Goal: Information Seeking & Learning: Compare options

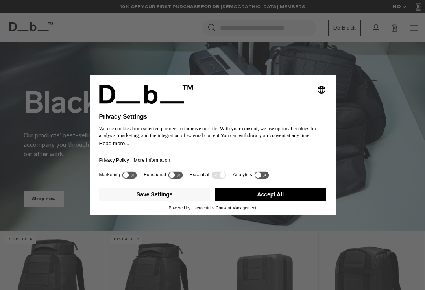
scroll to position [23, 0]
click at [186, 193] on button "Save Settings" at bounding box center [154, 194] width 111 height 13
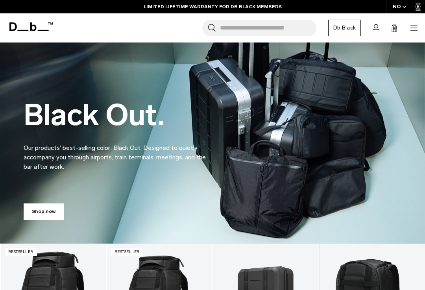
scroll to position [0, 0]
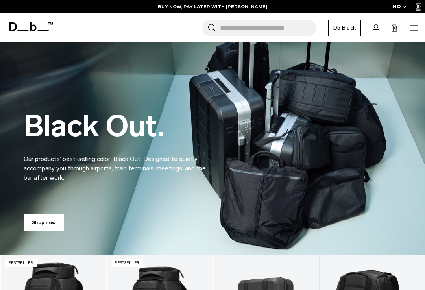
click at [349, 24] on link "Db Black" at bounding box center [344, 28] width 33 height 17
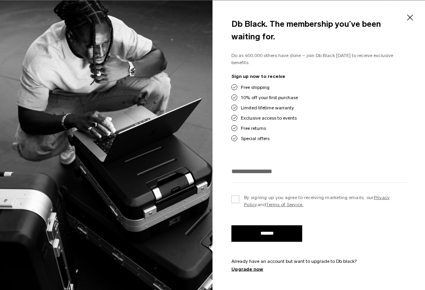
click at [407, 25] on button "Close" at bounding box center [410, 17] width 10 height 17
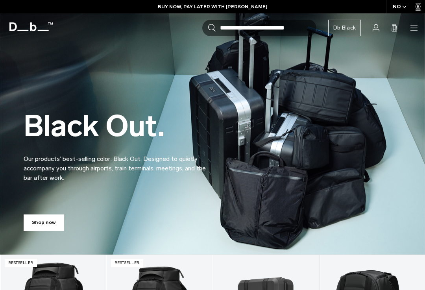
click at [309, 30] on input "Search for Bags, Luggage..." at bounding box center [268, 28] width 96 height 17
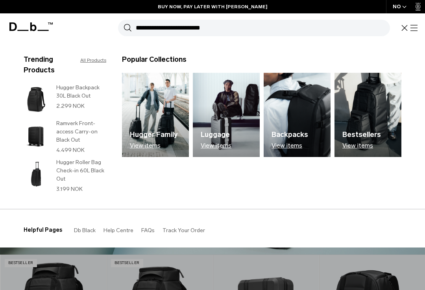
click at [295, 23] on input "Search for Bags, Luggage..." at bounding box center [263, 28] width 254 height 17
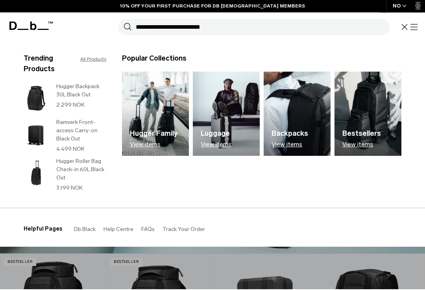
click at [44, 95] on img at bounding box center [36, 99] width 25 height 32
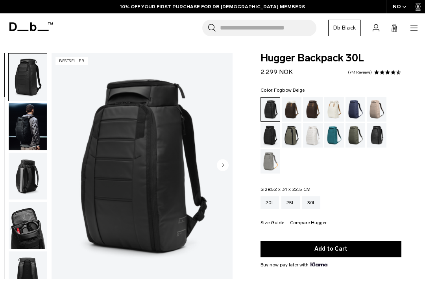
click at [379, 111] on div "Fogbow Beige" at bounding box center [377, 109] width 20 height 24
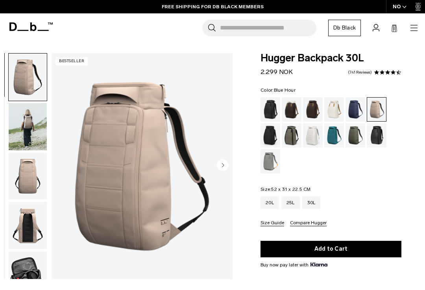
click at [352, 112] on div "Blue Hour" at bounding box center [356, 109] width 20 height 24
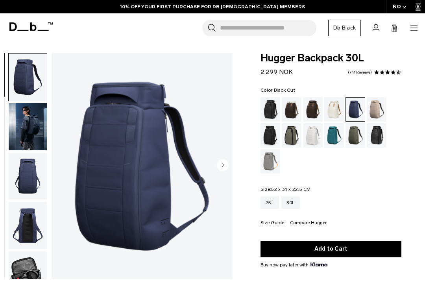
click at [276, 106] on div "Black Out" at bounding box center [271, 109] width 20 height 24
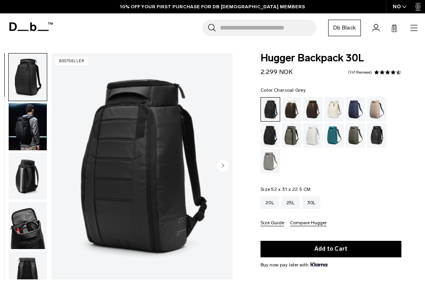
click at [272, 138] on div "Charcoal Grey" at bounding box center [271, 135] width 20 height 24
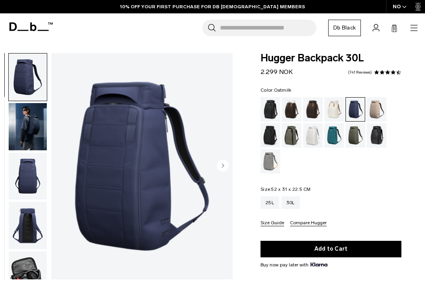
click at [339, 112] on div "Oatmilk" at bounding box center [334, 109] width 20 height 24
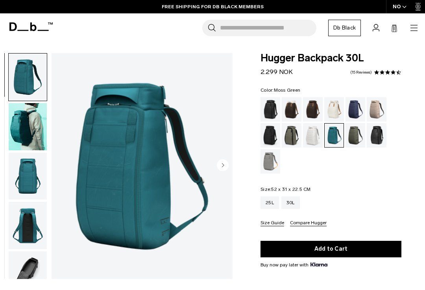
click at [350, 138] on div "Moss Green" at bounding box center [356, 135] width 20 height 24
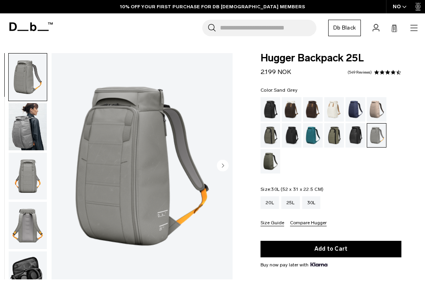
click at [316, 203] on div "30L" at bounding box center [311, 202] width 18 height 13
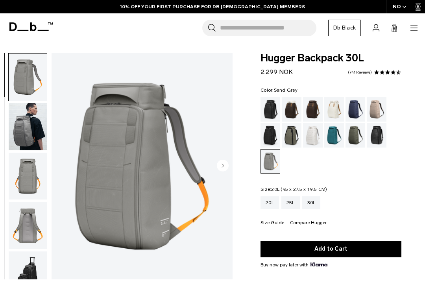
click at [270, 207] on div "20L" at bounding box center [270, 202] width 18 height 13
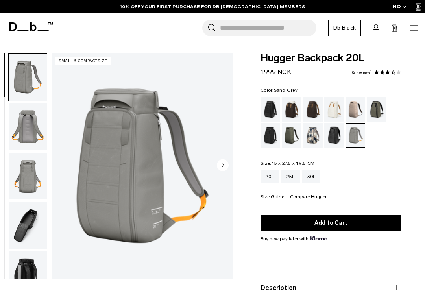
scroll to position [81, 0]
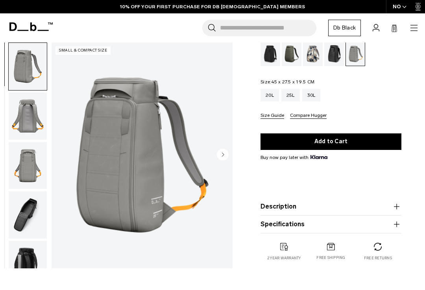
click at [30, 215] on img "button" at bounding box center [28, 214] width 38 height 47
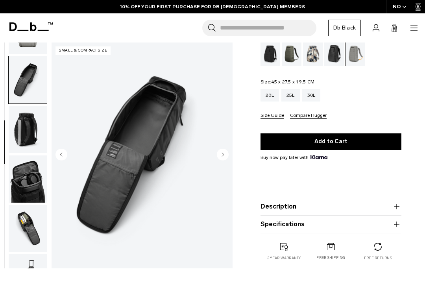
scroll to position [150, 0]
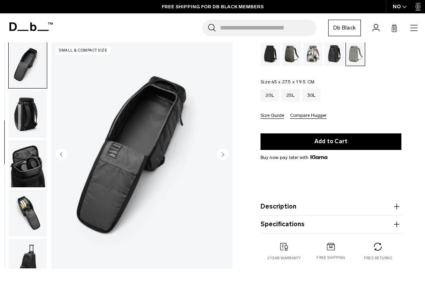
click at [226, 153] on circle "Next slide" at bounding box center [223, 155] width 12 height 12
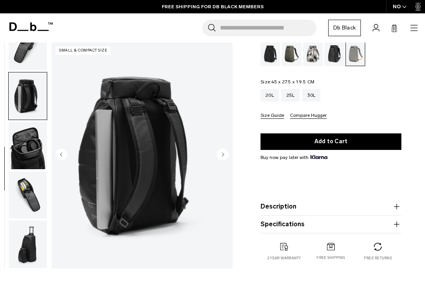
scroll to position [173, 0]
click at [217, 156] on circle "Next slide" at bounding box center [223, 155] width 12 height 12
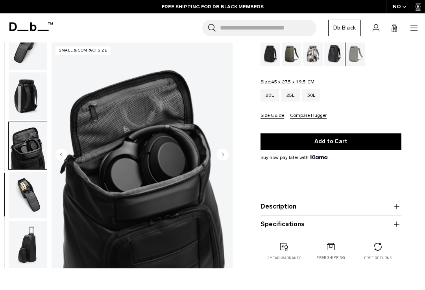
click at [215, 161] on img "6 / 8" at bounding box center [142, 156] width 181 height 226
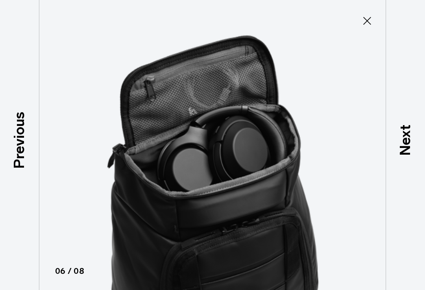
click at [369, 21] on icon at bounding box center [367, 21] width 13 height 13
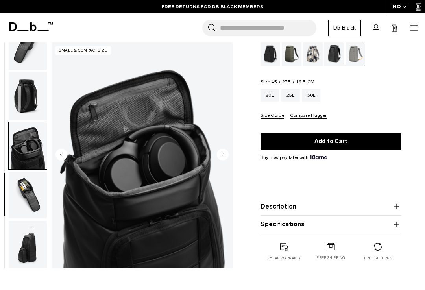
click at [309, 60] on div "Line Cluster" at bounding box center [313, 54] width 20 height 24
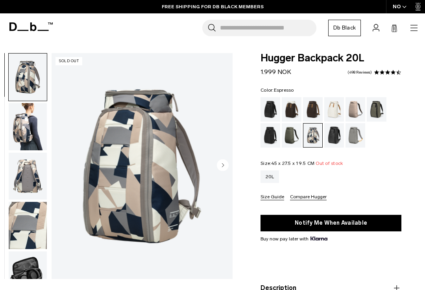
click at [265, 112] on div "Black Out" at bounding box center [271, 109] width 20 height 24
